Goal: Obtain resource: Download file/media

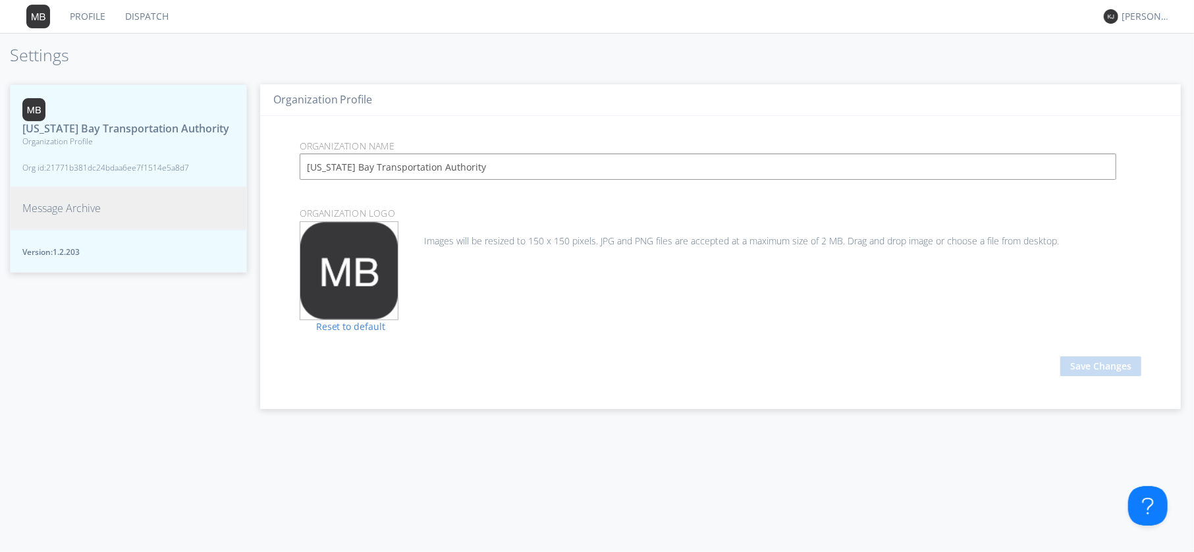
click at [68, 200] on button "Message Archive" at bounding box center [128, 208] width 237 height 43
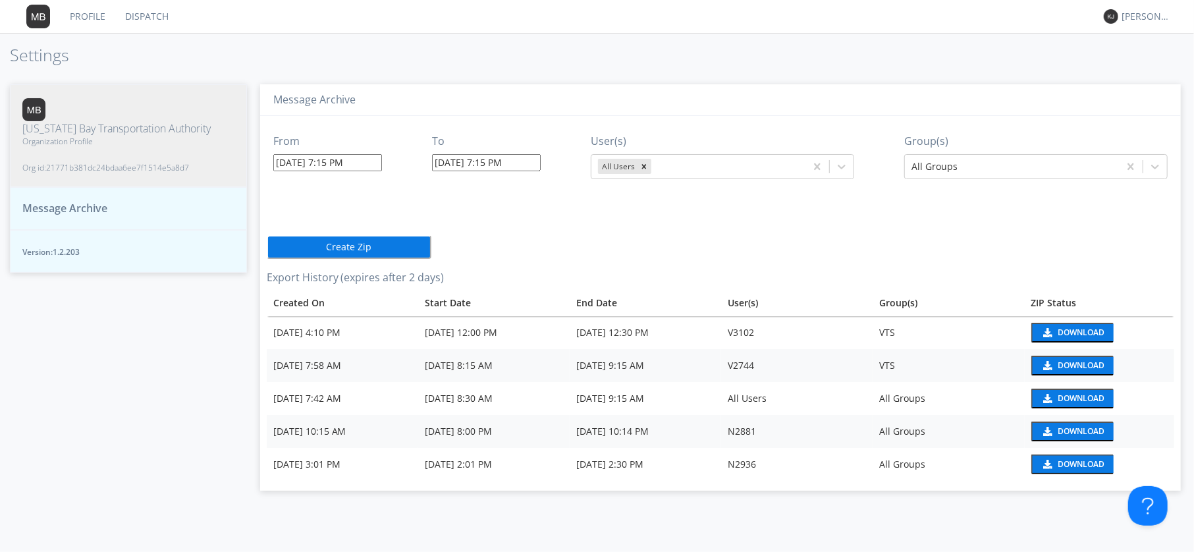
click at [336, 163] on input "[DATE] 7:15 PM" at bounding box center [327, 162] width 109 height 17
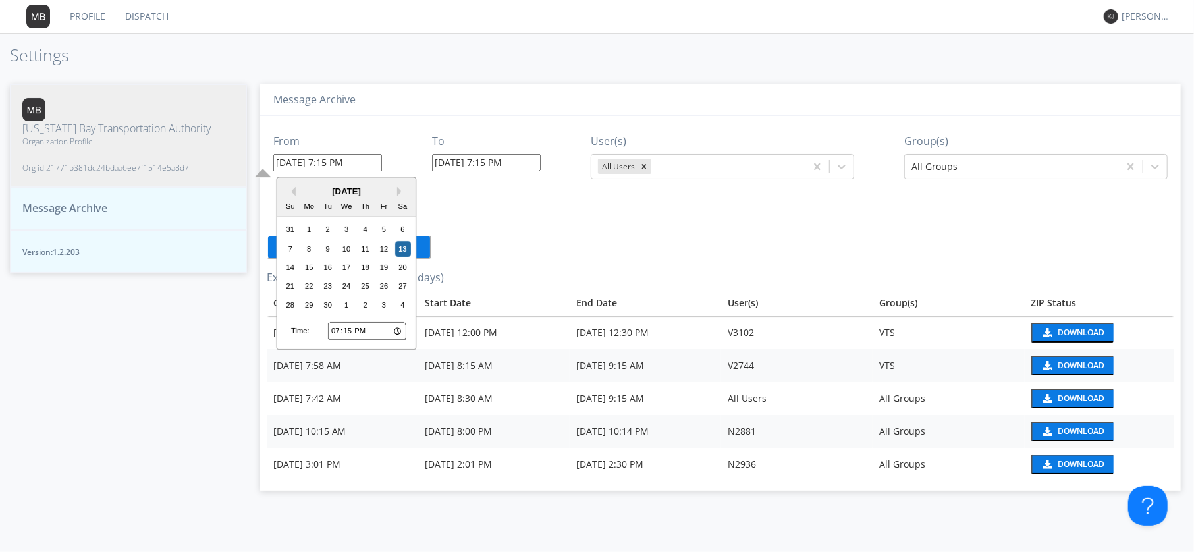
click at [352, 329] on input "19:15" at bounding box center [367, 331] width 78 height 17
click at [334, 326] on input "19:15" at bounding box center [367, 331] width 78 height 17
type input "17:15"
type input "[DATE] 5:15 PM"
type input "[DATE] 7:16 PM"
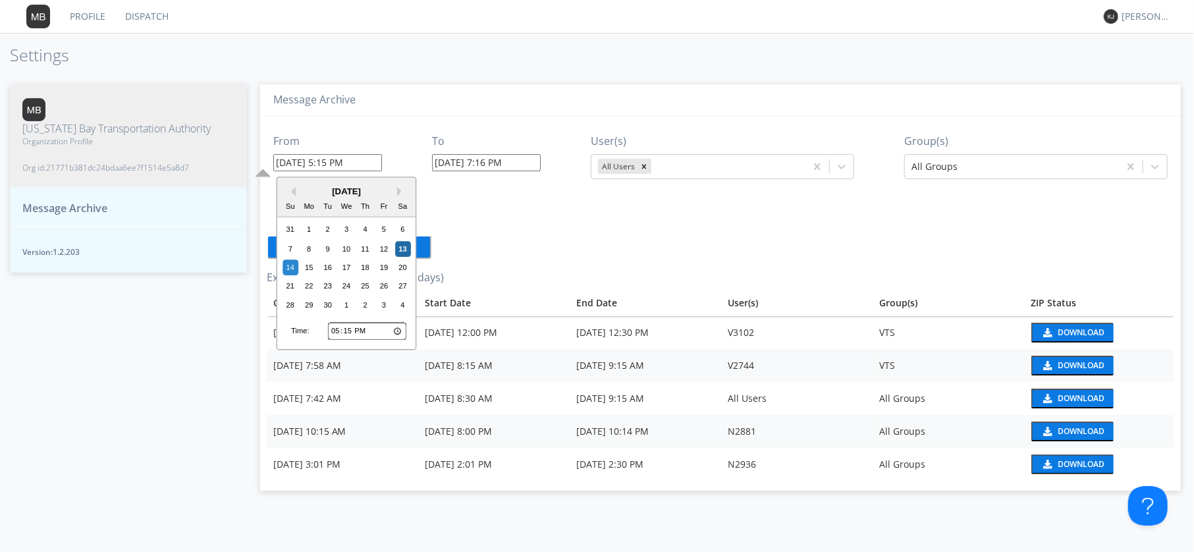
click at [352, 330] on input "17:15" at bounding box center [367, 331] width 78 height 17
type input "17:50"
type input "[DATE] 5:50 PM"
click at [503, 161] on input "[DATE] 7:16 PM" at bounding box center [486, 162] width 109 height 17
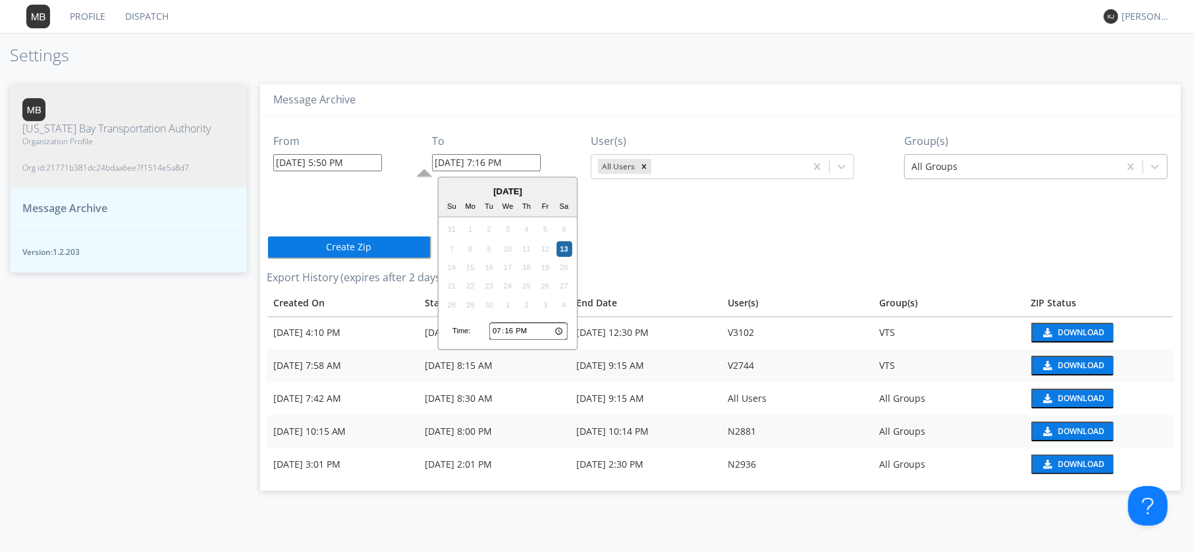
click at [973, 168] on div at bounding box center [1011, 167] width 201 height 16
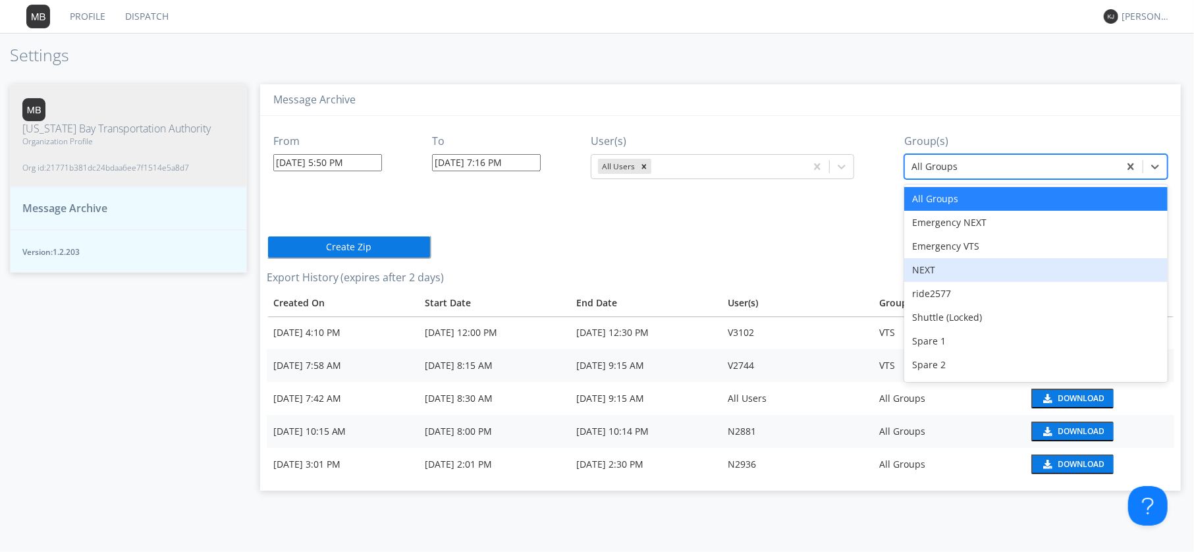
click at [958, 274] on div "NEXT" at bounding box center [1035, 270] width 263 height 24
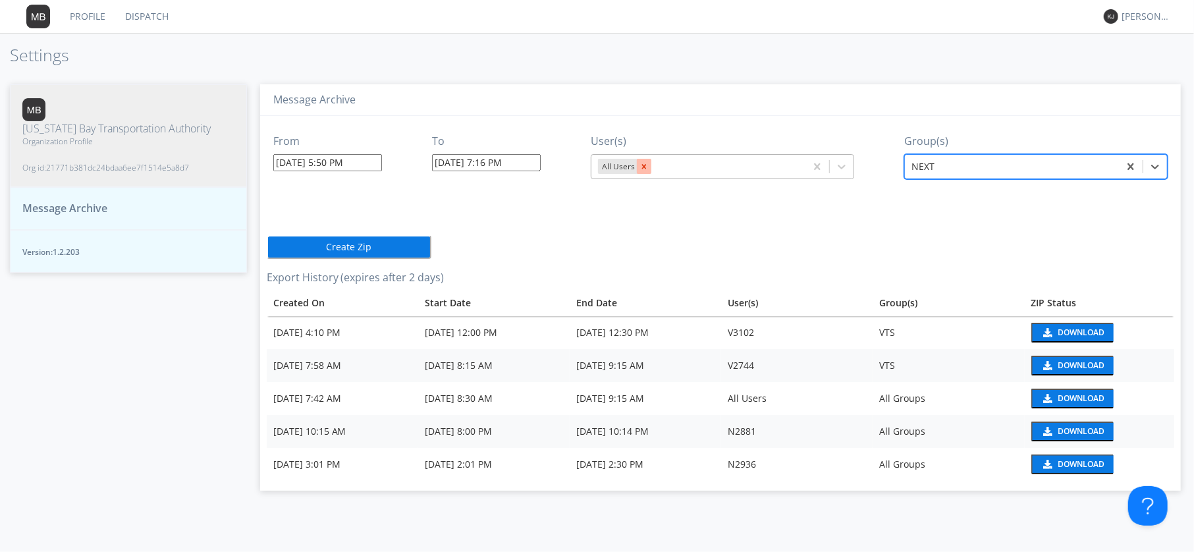
click at [648, 163] on div "Remove All Users" at bounding box center [644, 166] width 14 height 15
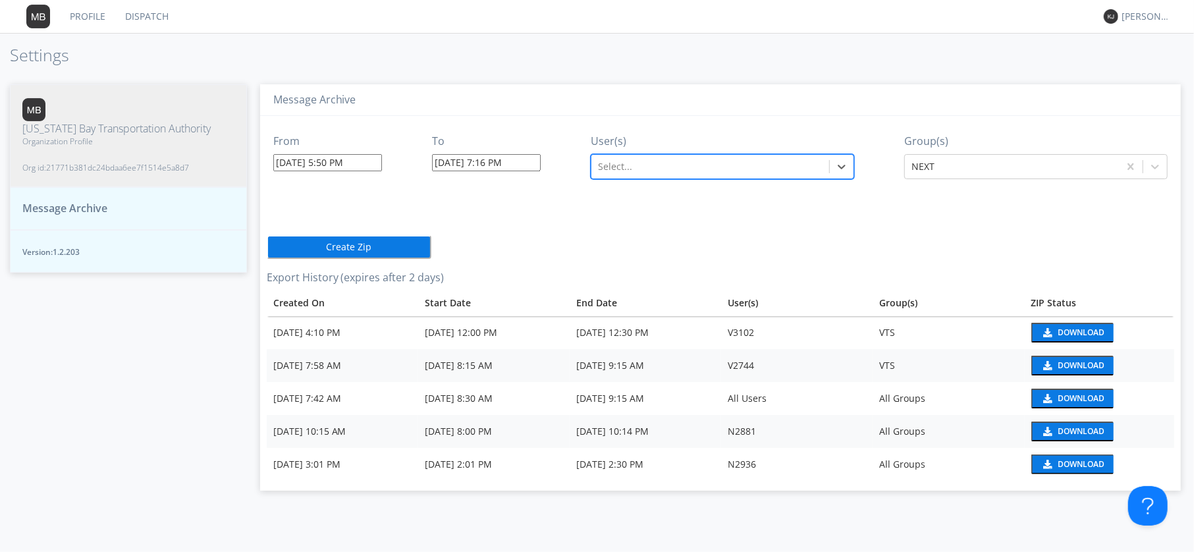
click at [640, 163] on div at bounding box center [710, 167] width 224 height 16
type input "2945"
click at [652, 198] on div "N2945" at bounding box center [722, 199] width 263 height 24
click at [368, 245] on button "Create Zip" at bounding box center [349, 247] width 165 height 24
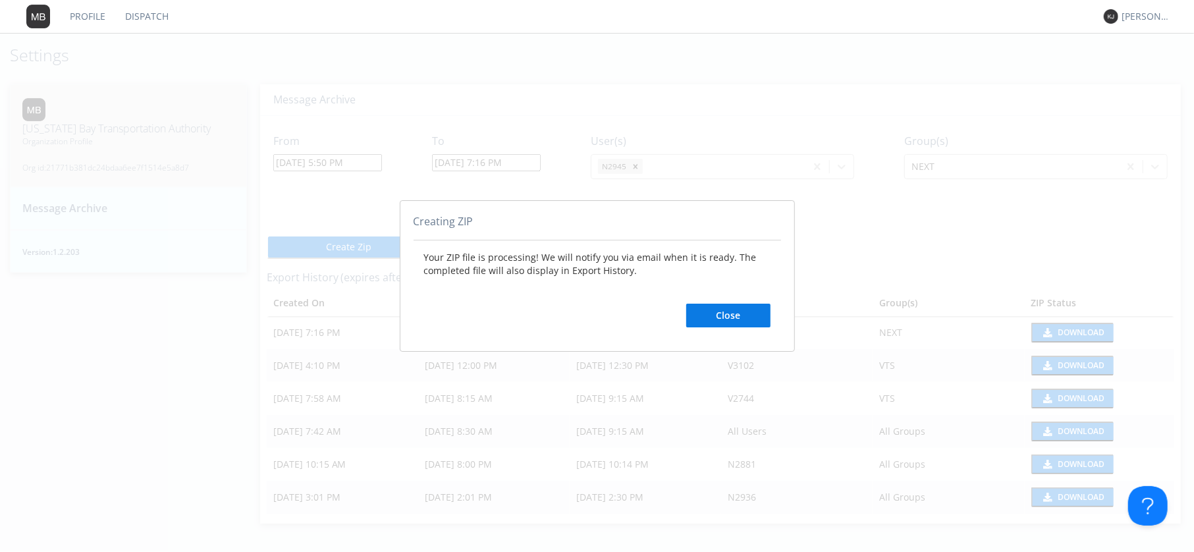
click at [718, 315] on button "Close" at bounding box center [728, 316] width 84 height 24
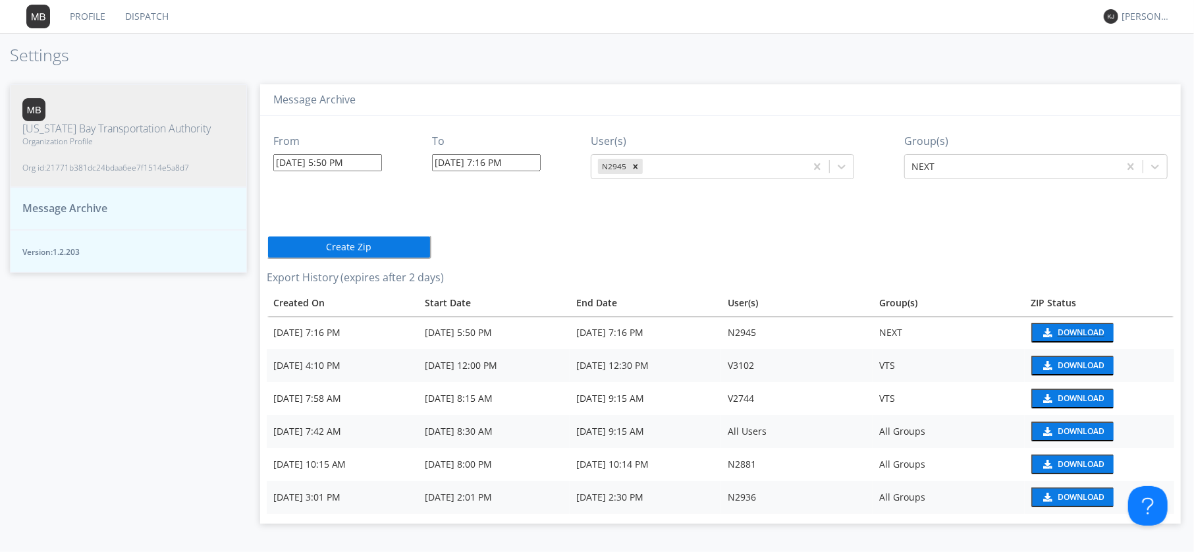
click at [1061, 329] on div "Download" at bounding box center [1080, 333] width 47 height 8
click at [144, 16] on link "Dispatch" at bounding box center [146, 16] width 63 height 33
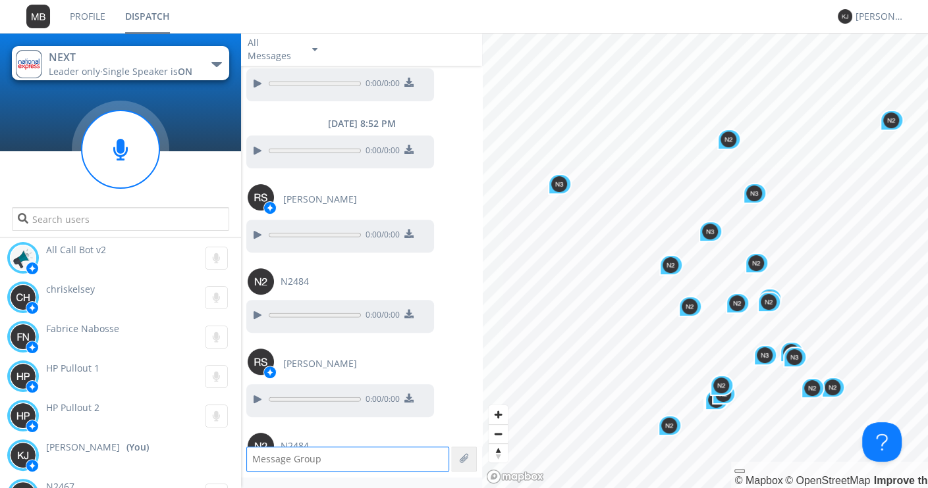
scroll to position [3741, 0]
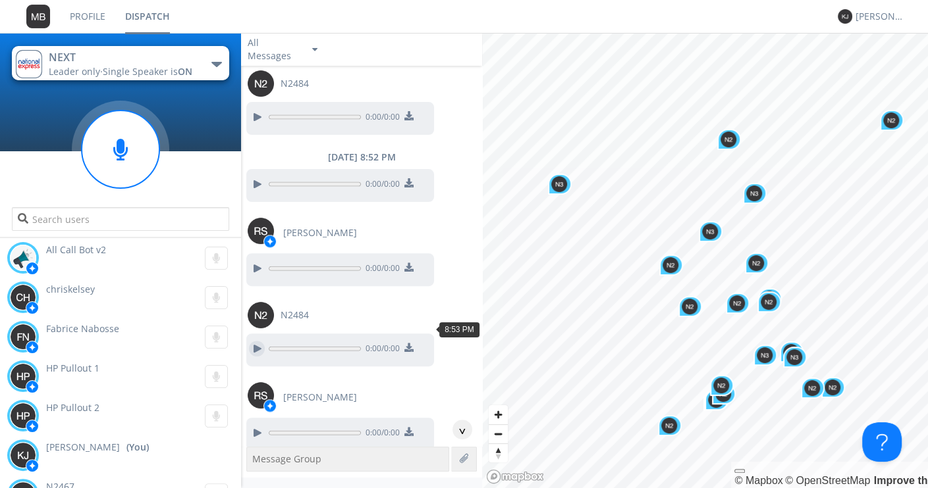
click at [255, 341] on div at bounding box center [257, 349] width 16 height 16
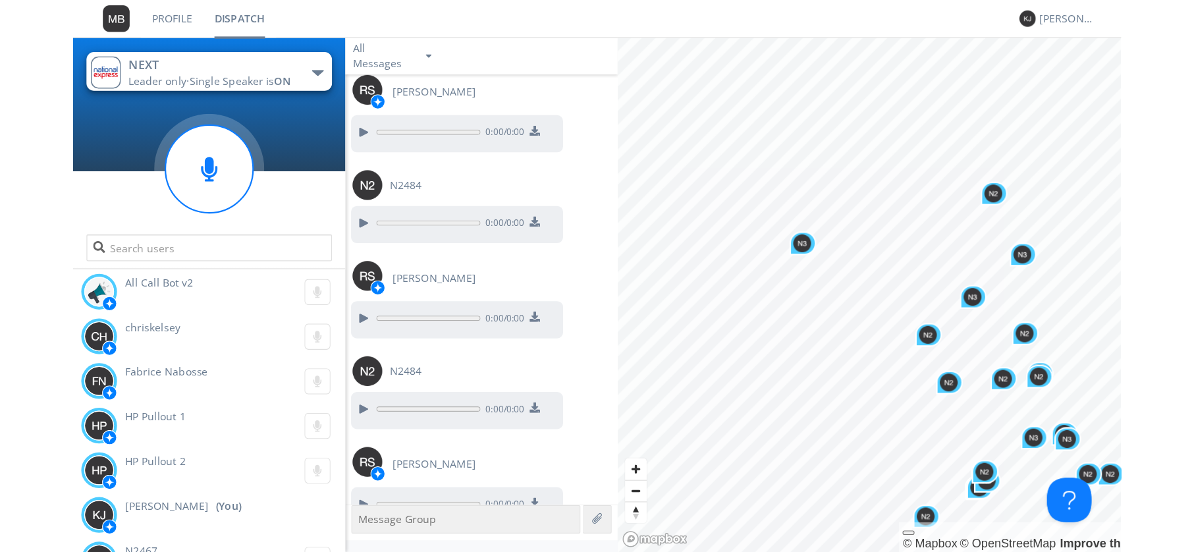
scroll to position [3994, 0]
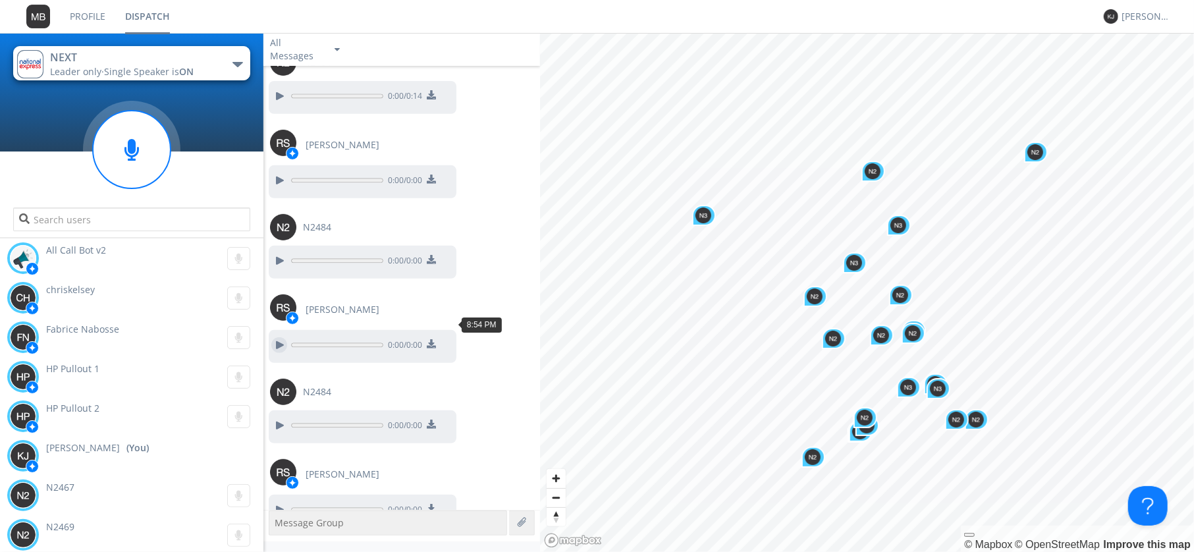
click at [279, 337] on div at bounding box center [279, 345] width 16 height 16
click at [276, 502] on div at bounding box center [279, 510] width 16 height 16
click at [281, 417] on div at bounding box center [279, 425] width 16 height 16
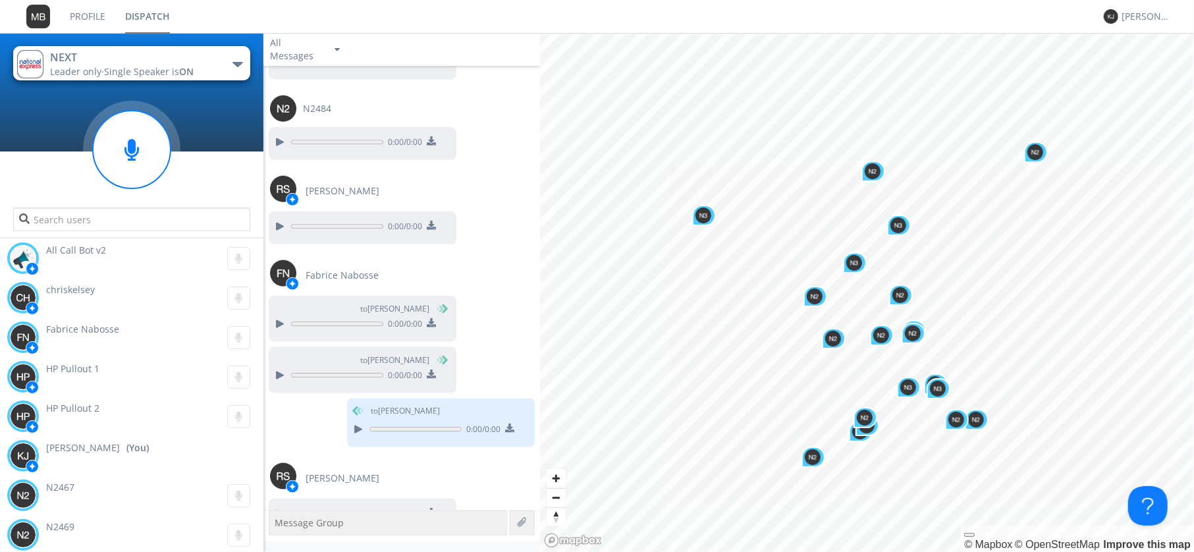
scroll to position [4645, 0]
click at [284, 315] on div at bounding box center [279, 323] width 16 height 16
click at [280, 367] on div at bounding box center [279, 375] width 16 height 16
